Goal: Task Accomplishment & Management: Manage account settings

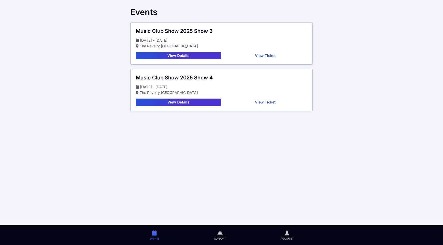
click at [250, 55] on button "View Ticket" at bounding box center [265, 55] width 84 height 7
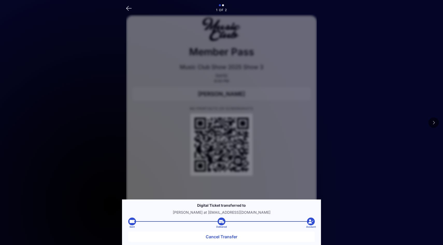
click at [437, 123] on button at bounding box center [434, 123] width 10 height 10
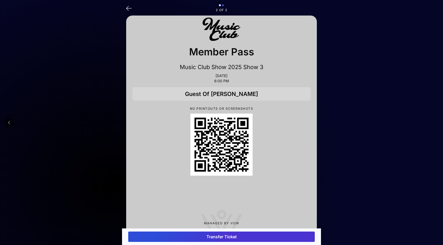
click at [234, 236] on button "Transfer Ticket" at bounding box center [221, 237] width 187 height 10
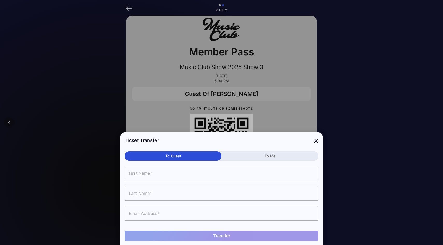
click at [219, 177] on input "text" at bounding box center [222, 173] width 194 height 15
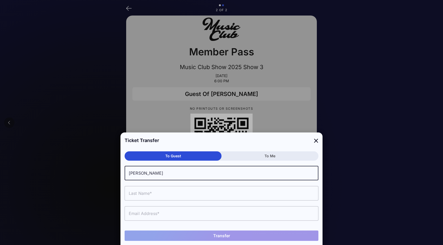
type input "[PERSON_NAME]"
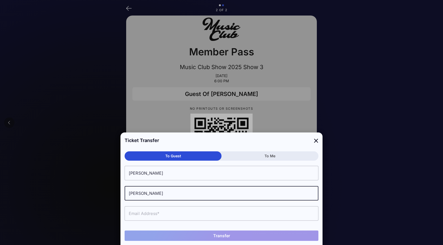
type input "[PERSON_NAME]"
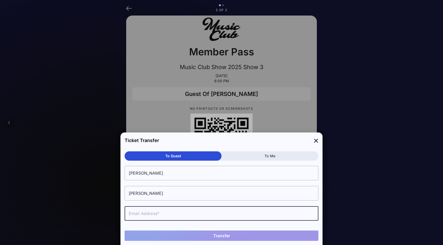
click at [211, 215] on input "text" at bounding box center [222, 214] width 194 height 15
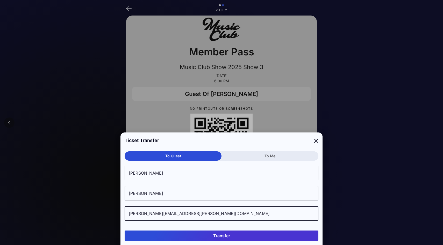
type input "[PERSON_NAME][EMAIL_ADDRESS][PERSON_NAME][DOMAIN_NAME]"
click at [204, 238] on button "Transfer" at bounding box center [222, 236] width 194 height 10
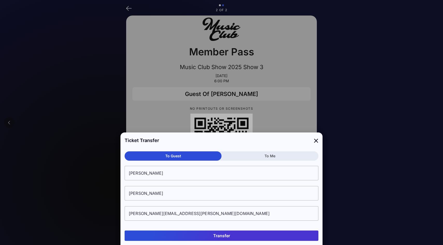
click at [228, 238] on button "Transfer" at bounding box center [222, 236] width 194 height 10
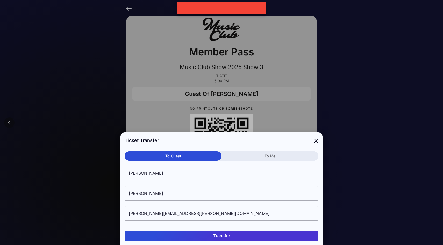
click at [228, 238] on button "Transfer" at bounding box center [222, 236] width 194 height 10
click at [241, 10] on div at bounding box center [221, 8] width 89 height 7
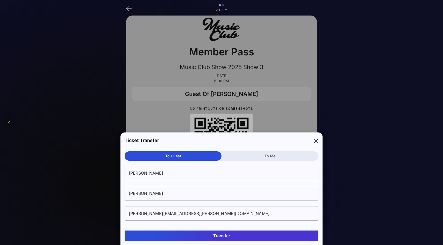
click at [202, 236] on button "Transfer" at bounding box center [222, 236] width 194 height 10
click at [317, 139] on icon at bounding box center [316, 141] width 5 height 8
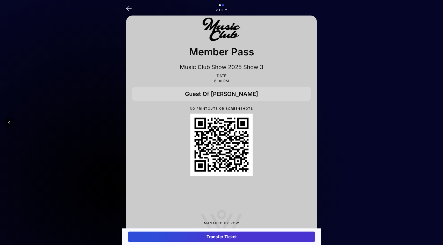
click at [244, 94] on div "Guest Of [PERSON_NAME]" at bounding box center [221, 93] width 178 height 13
click at [223, 233] on button "Transfer Ticket" at bounding box center [221, 237] width 187 height 10
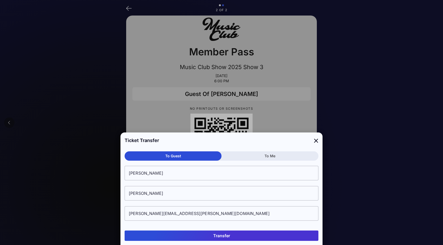
click at [238, 156] on button "To Me" at bounding box center [270, 156] width 97 height 9
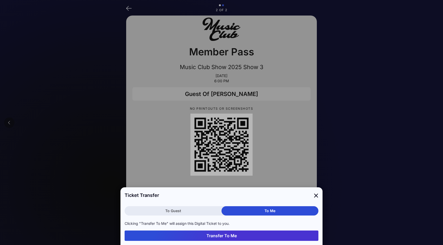
click at [205, 211] on button "To Guest" at bounding box center [173, 211] width 97 height 9
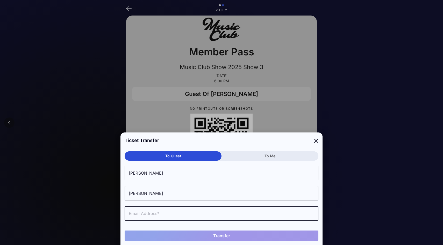
click at [202, 212] on input "text" at bounding box center [222, 214] width 194 height 15
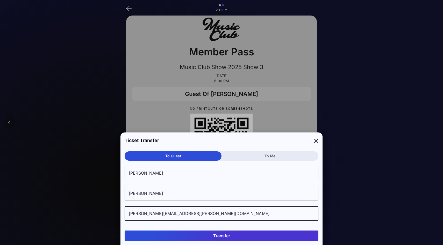
type input "[PERSON_NAME][EMAIL_ADDRESS][PERSON_NAME][DOMAIN_NAME]"
click at [232, 239] on button "Transfer" at bounding box center [222, 236] width 194 height 10
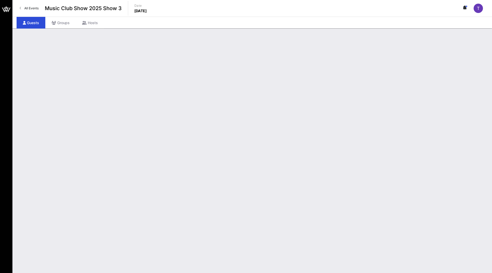
click at [480, 8] on div "T" at bounding box center [478, 8] width 9 height 9
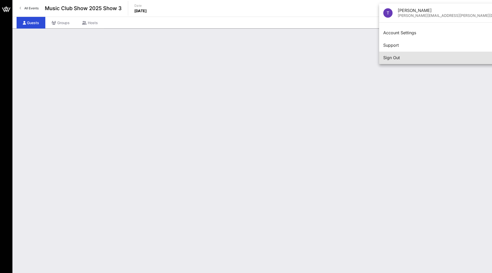
click at [408, 58] on div "Sign Out" at bounding box center [452, 57] width 137 height 5
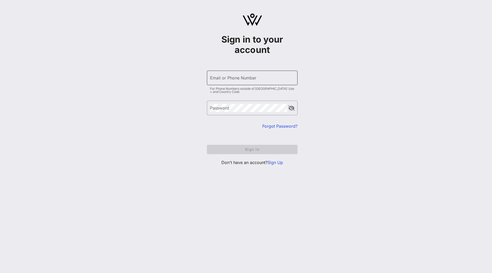
type input "clarisa@vow.app"
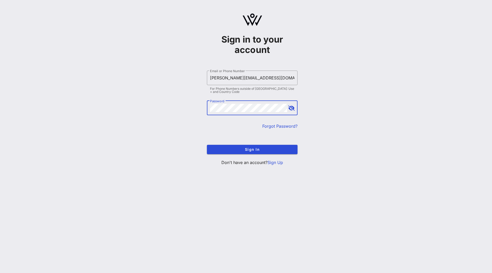
click at [322, 62] on div "Sign in to your account ​ Email or Phone Number clarisa@vow.app For Phone Numbe…" at bounding box center [252, 91] width 480 height 183
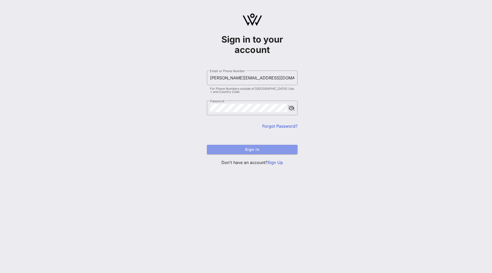
click at [257, 150] on span "Sign In" at bounding box center [252, 149] width 82 height 4
